Goal: Information Seeking & Learning: Learn about a topic

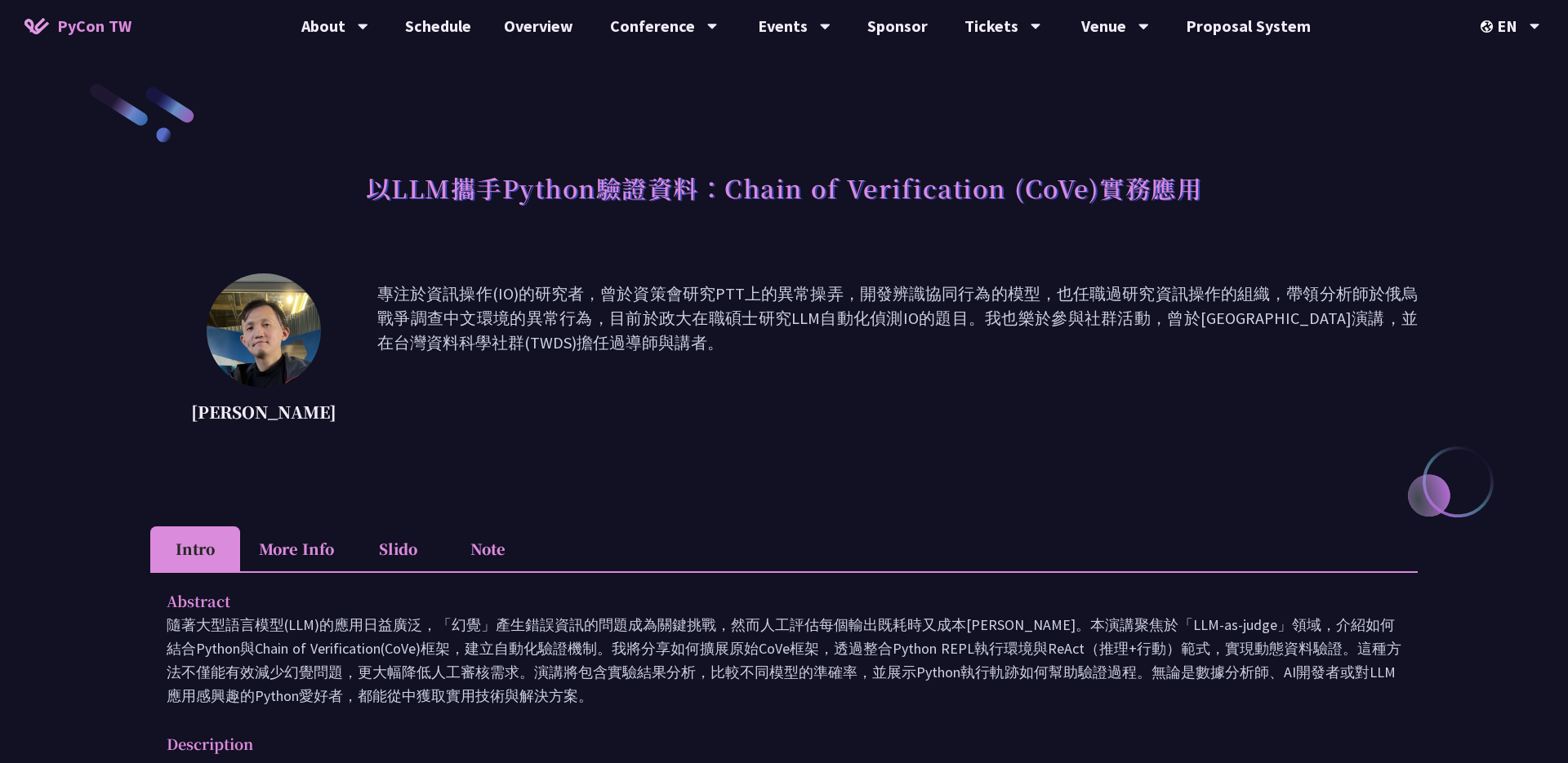
click at [285, 331] on img at bounding box center [264, 331] width 115 height 115
drag, startPoint x: 285, startPoint y: 331, endPoint x: 1423, endPoint y: 2, distance: 1184.6
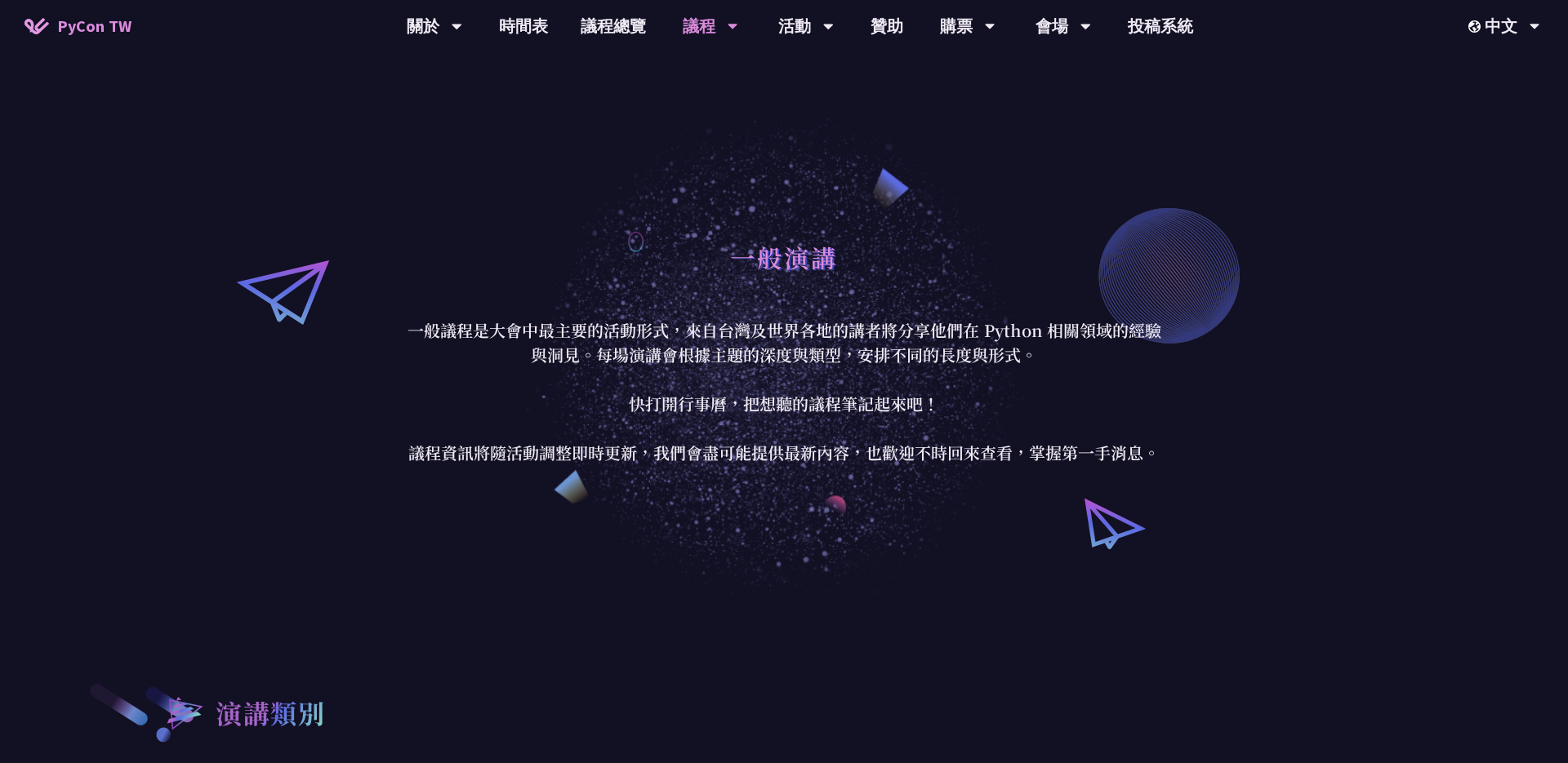
scroll to position [3488, 0]
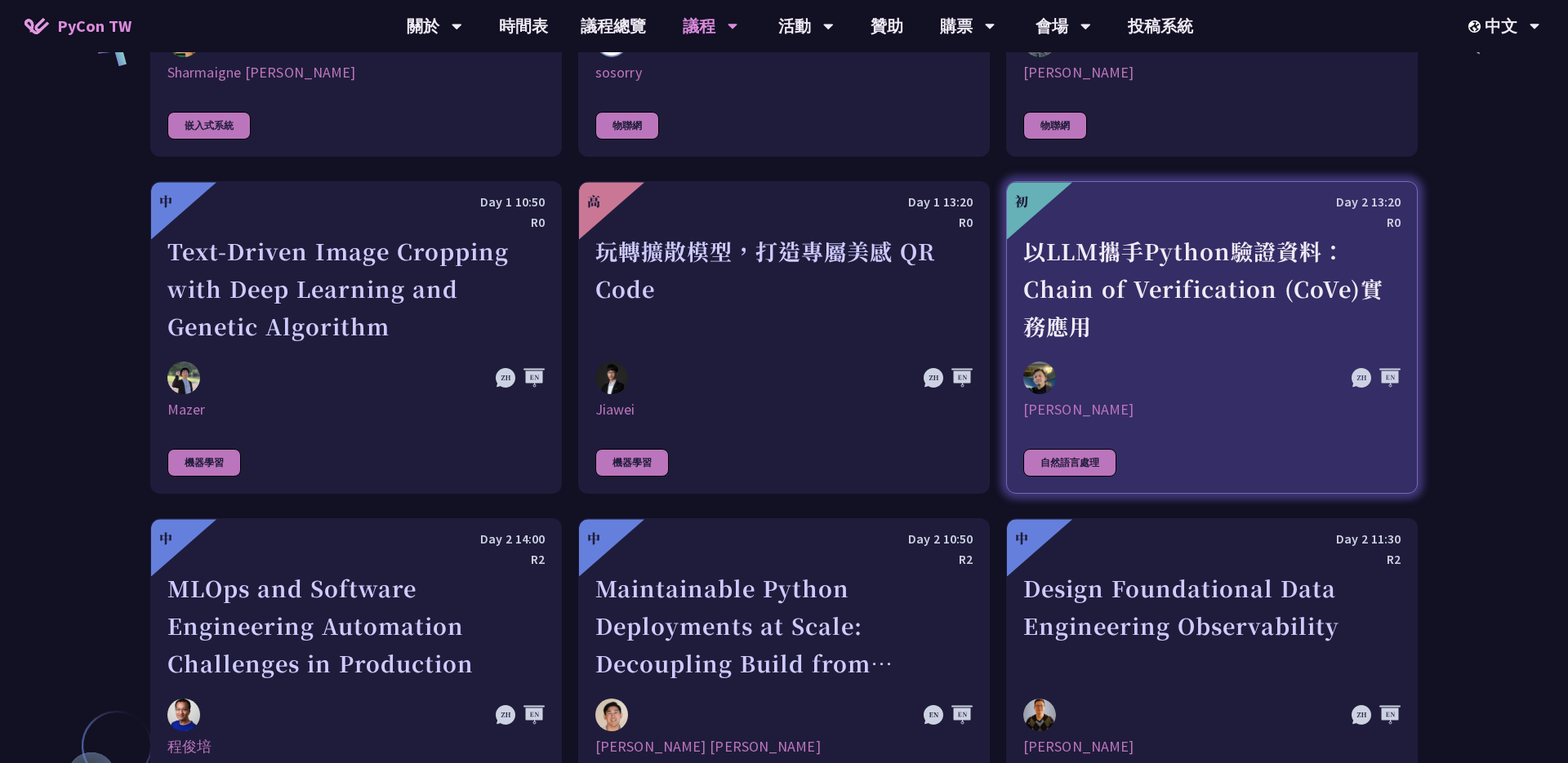
click at [1191, 248] on div "以LLM攜手Python驗證資料：Chain of Verification (CoVe)實務應用" at bounding box center [1212, 289] width 377 height 113
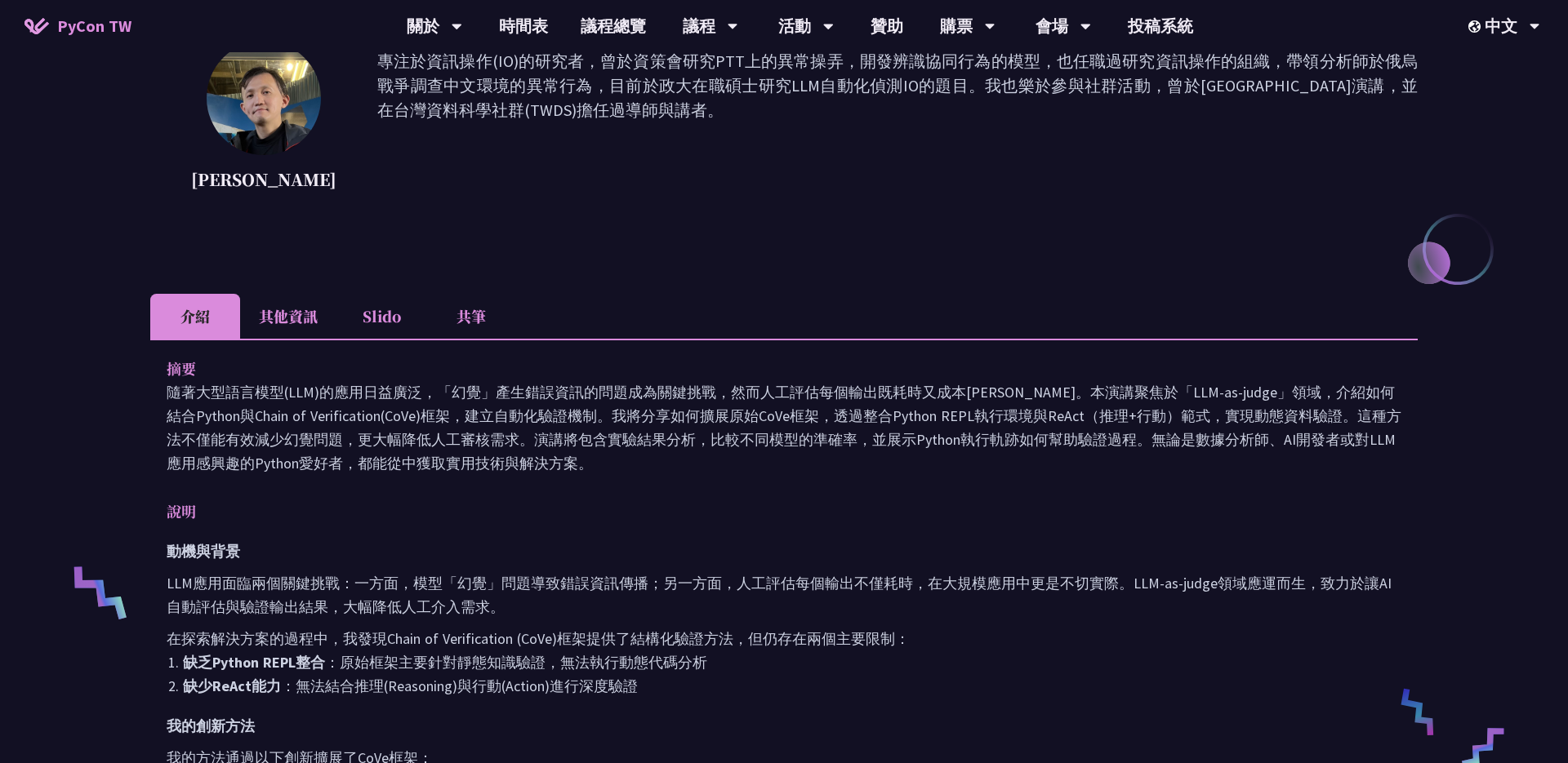
scroll to position [187, 0]
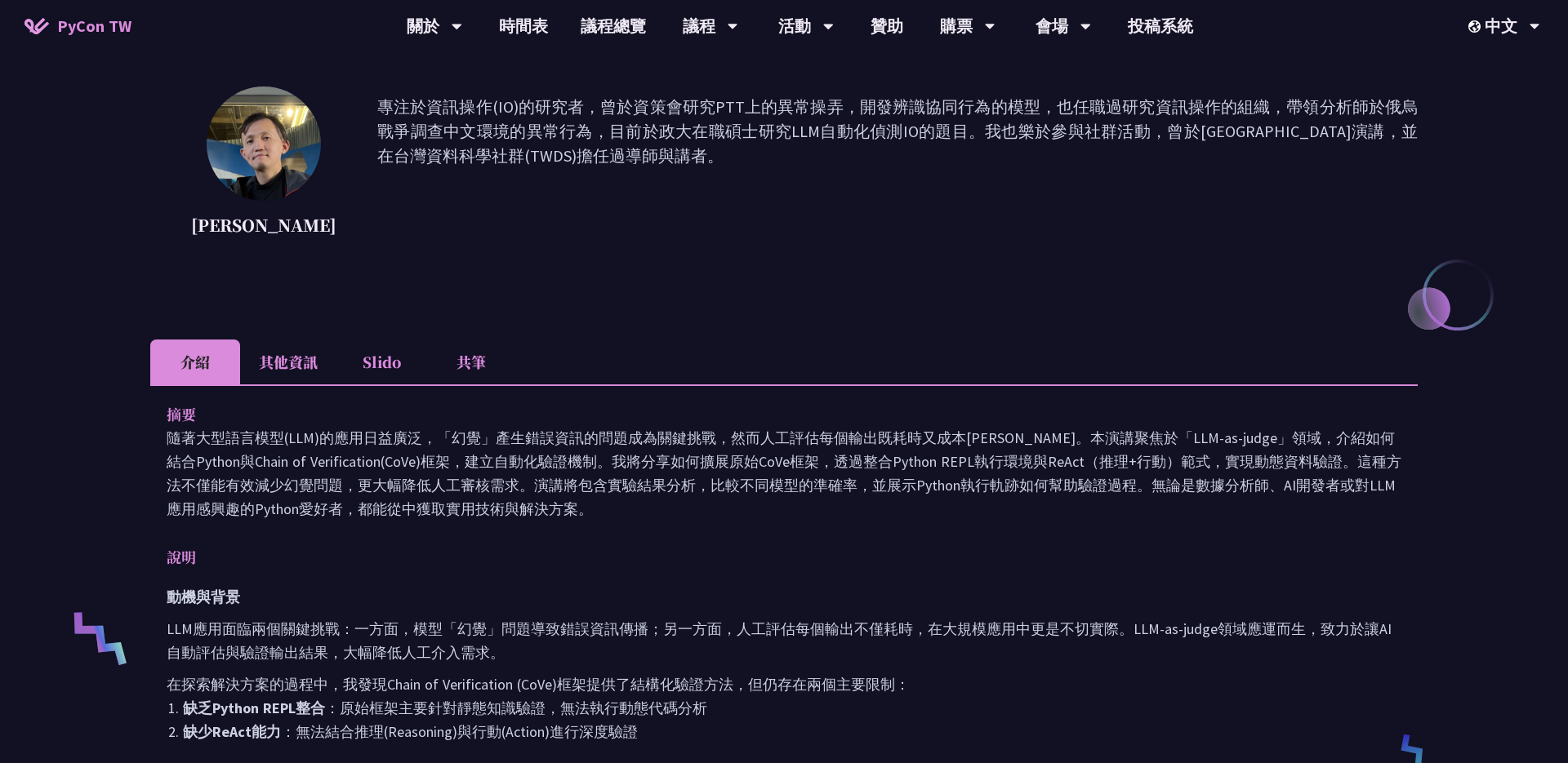
click at [284, 363] on li "其他資訊" at bounding box center [288, 362] width 96 height 45
